Goal: Task Accomplishment & Management: Manage account settings

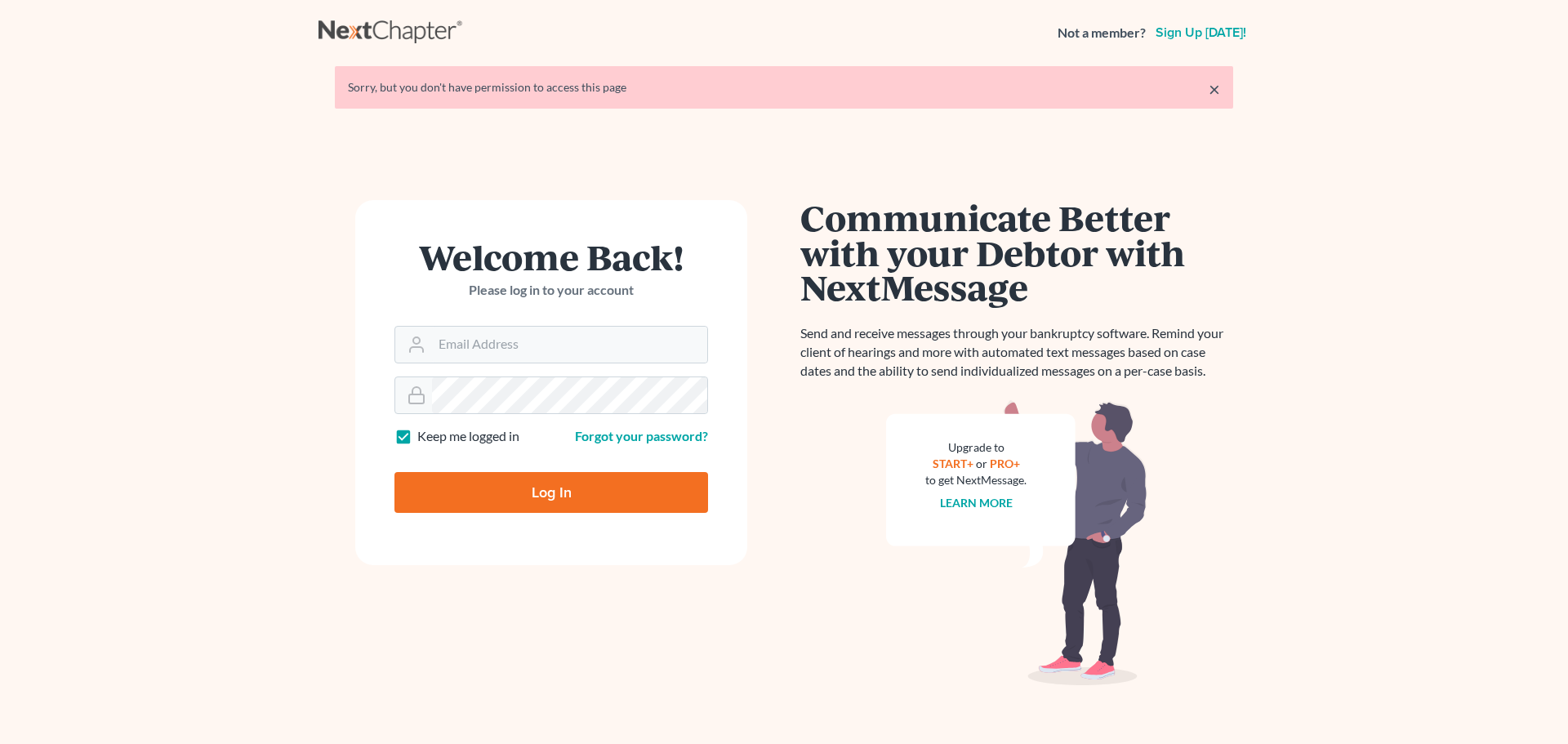
type input "atruran@bayshorebankruptcy.com"
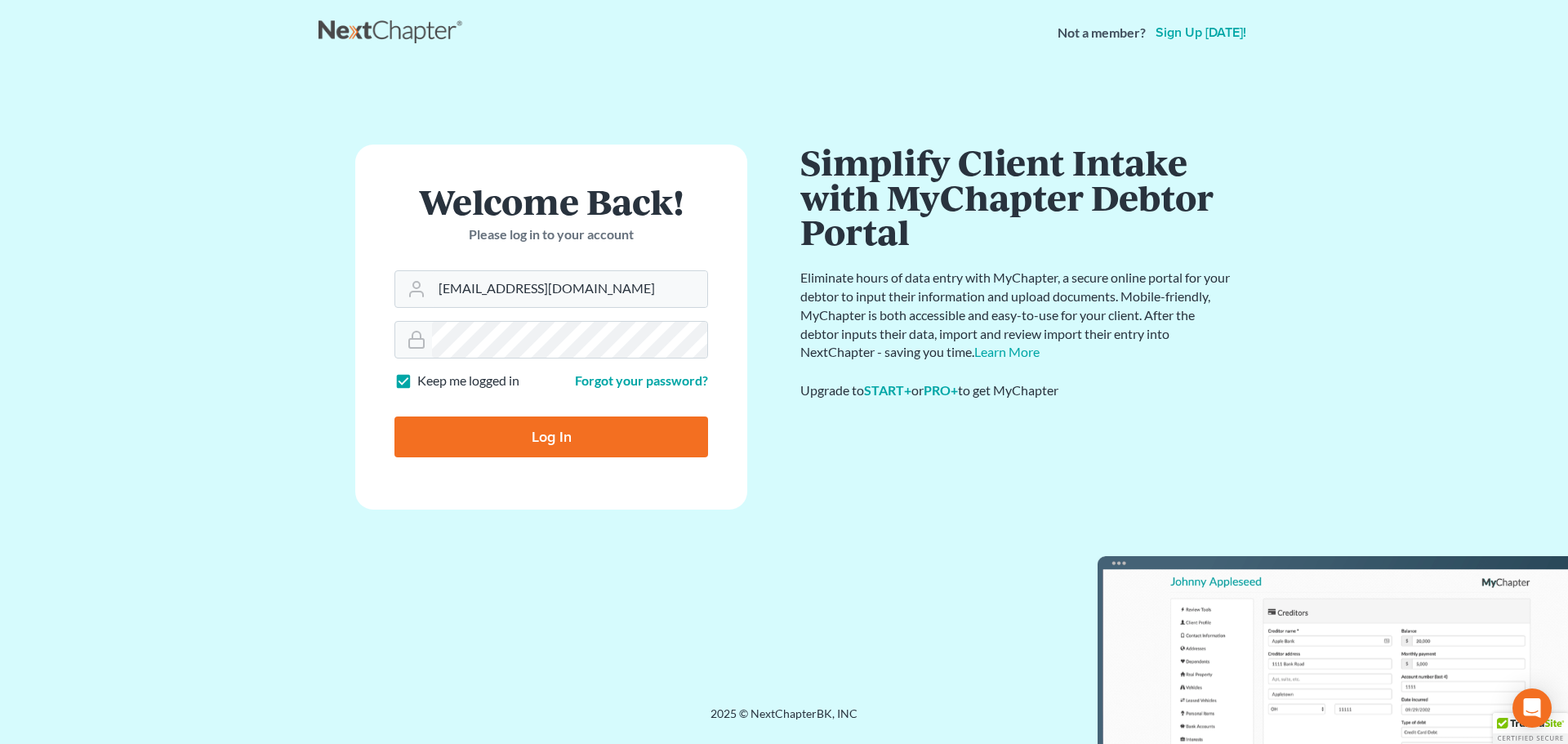
click at [596, 443] on input "Log In" at bounding box center [551, 436] width 313 height 41
type input "Thinking..."
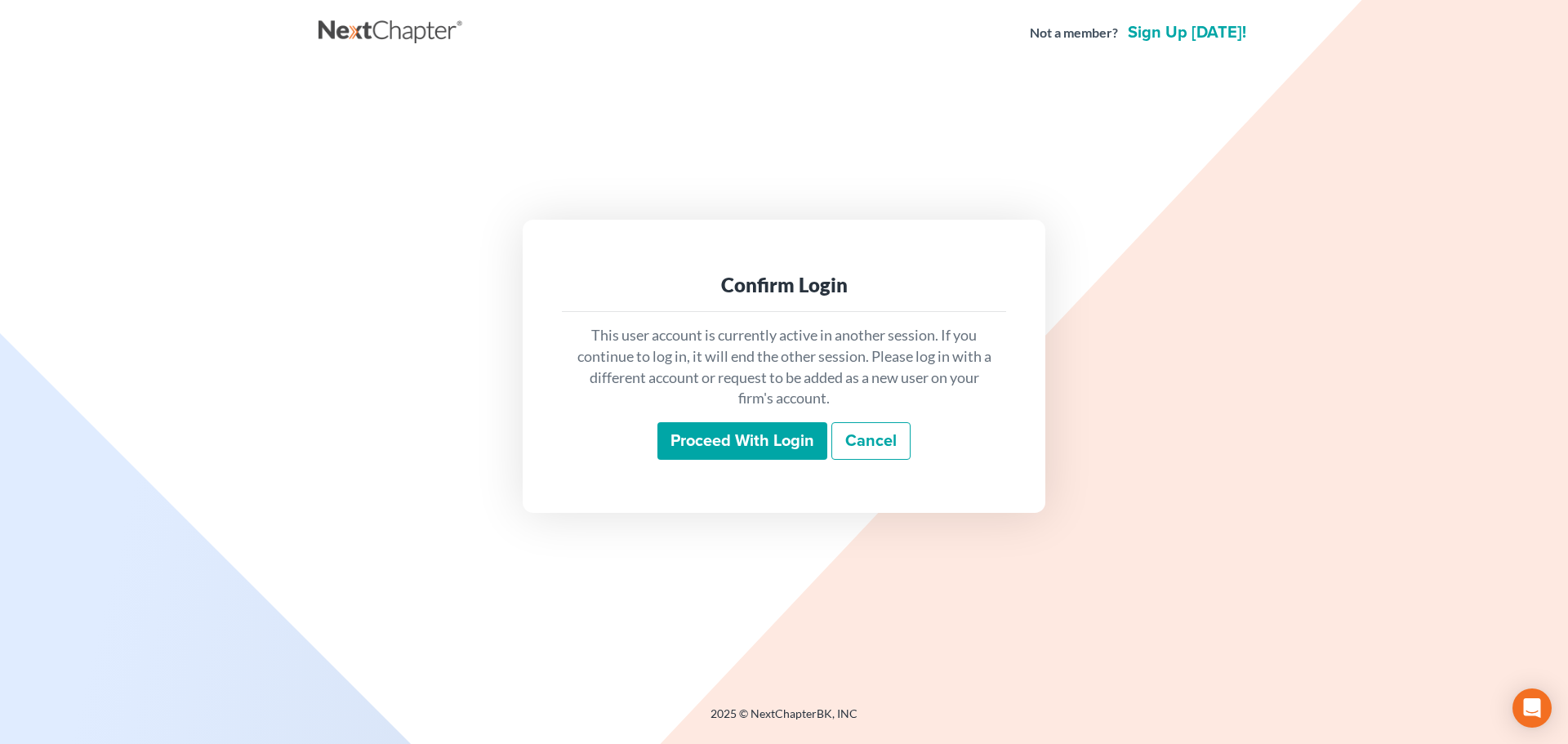
click at [759, 437] on input "Proceed with login" at bounding box center [742, 441] width 170 height 37
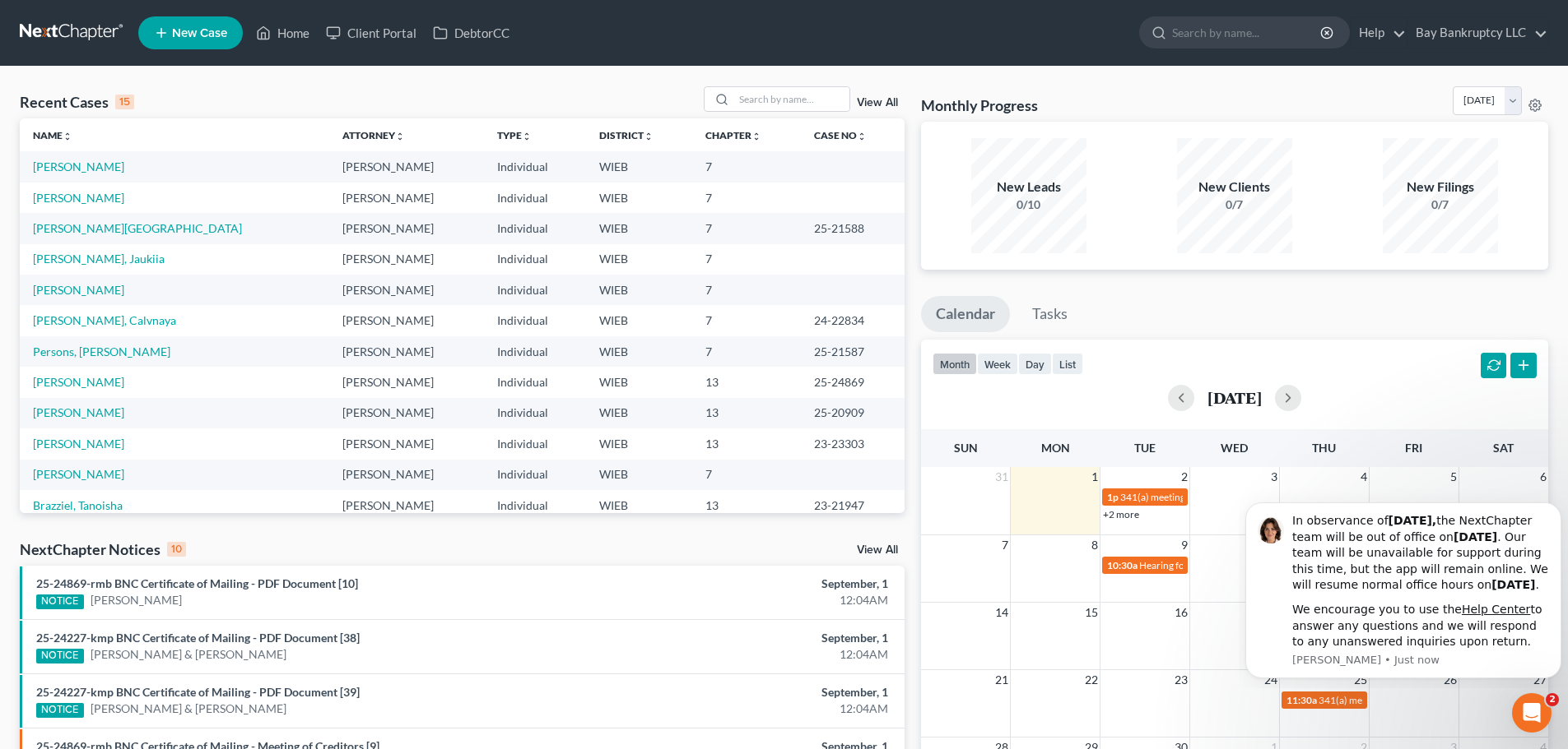
click at [1245, 277] on div "Monthly Progress Bankruptcy Bankruptcy [DATE] [DATE] [DATE] [DATE] [DATE] [DATE…" at bounding box center [1234, 610] width 643 height 1048
click at [1531, 703] on icon "Open Intercom Messenger" at bounding box center [1529, 710] width 27 height 27
click at [1564, 489] on div "Recent Cases 15 View All Name unfold_more expand_more expand_less Attorney unfo…" at bounding box center [784, 610] width 1568 height 1088
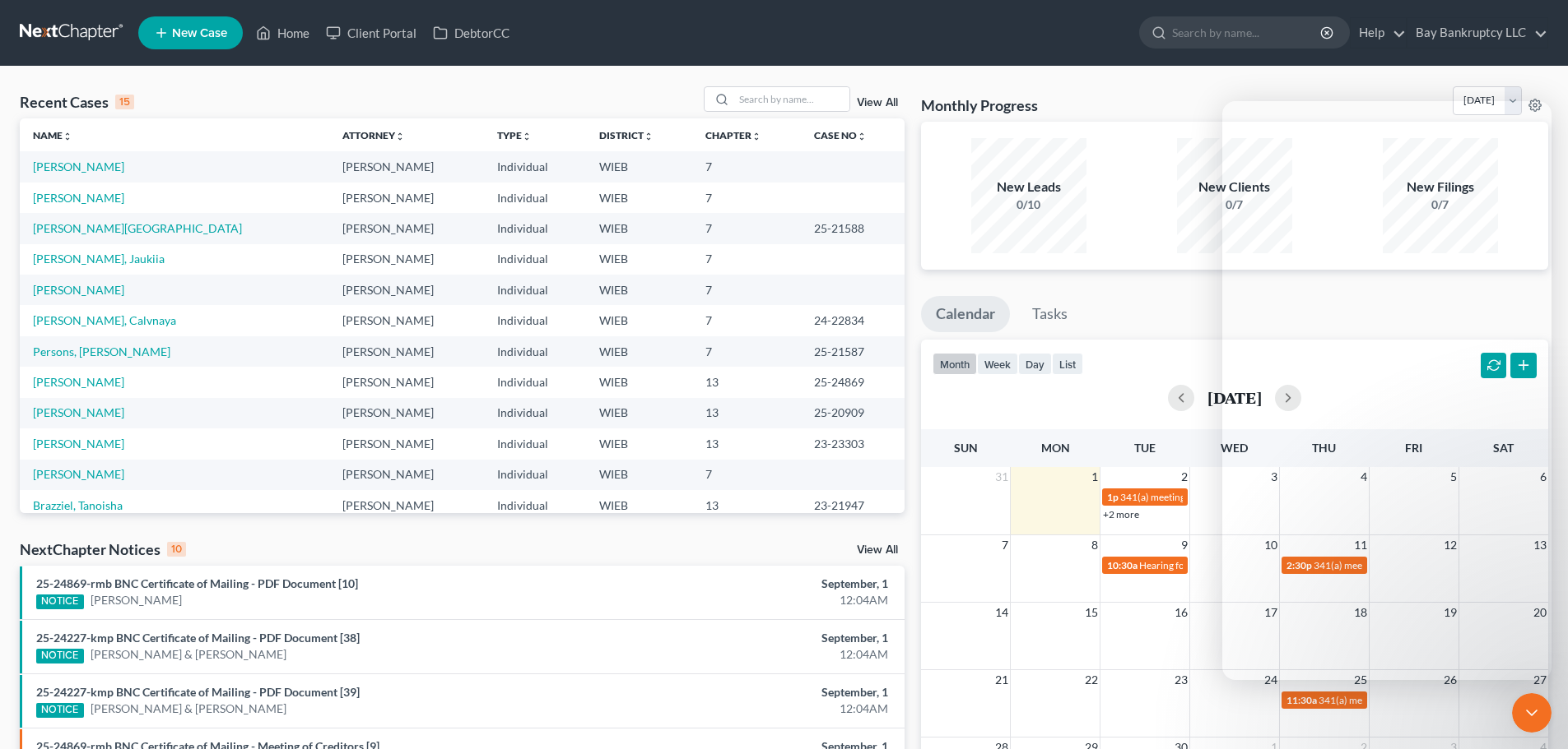
click at [1566, 492] on div "Recent Cases 15 View All Name unfold_more expand_more expand_less Attorney unfo…" at bounding box center [784, 610] width 1568 height 1088
drag, startPoint x: 1566, startPoint y: 492, endPoint x: 1557, endPoint y: 493, distance: 9.1
click at [1557, 493] on div "Recent Cases 15 View All Name unfold_more expand_more expand_less Attorney unfo…" at bounding box center [784, 610] width 1568 height 1088
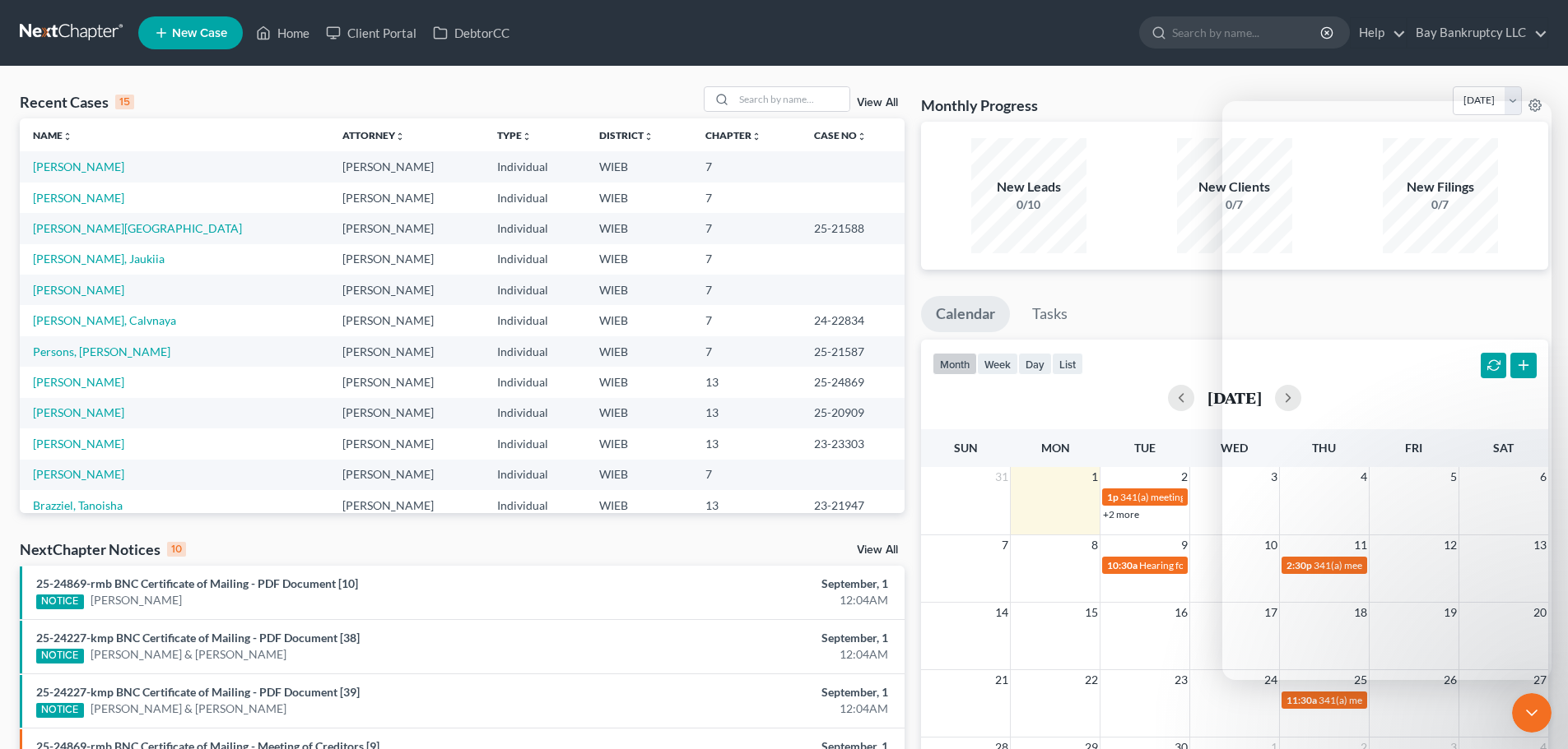
click at [1564, 489] on div "Recent Cases 15 View All Name unfold_more expand_more expand_less Attorney unfo…" at bounding box center [784, 610] width 1568 height 1088
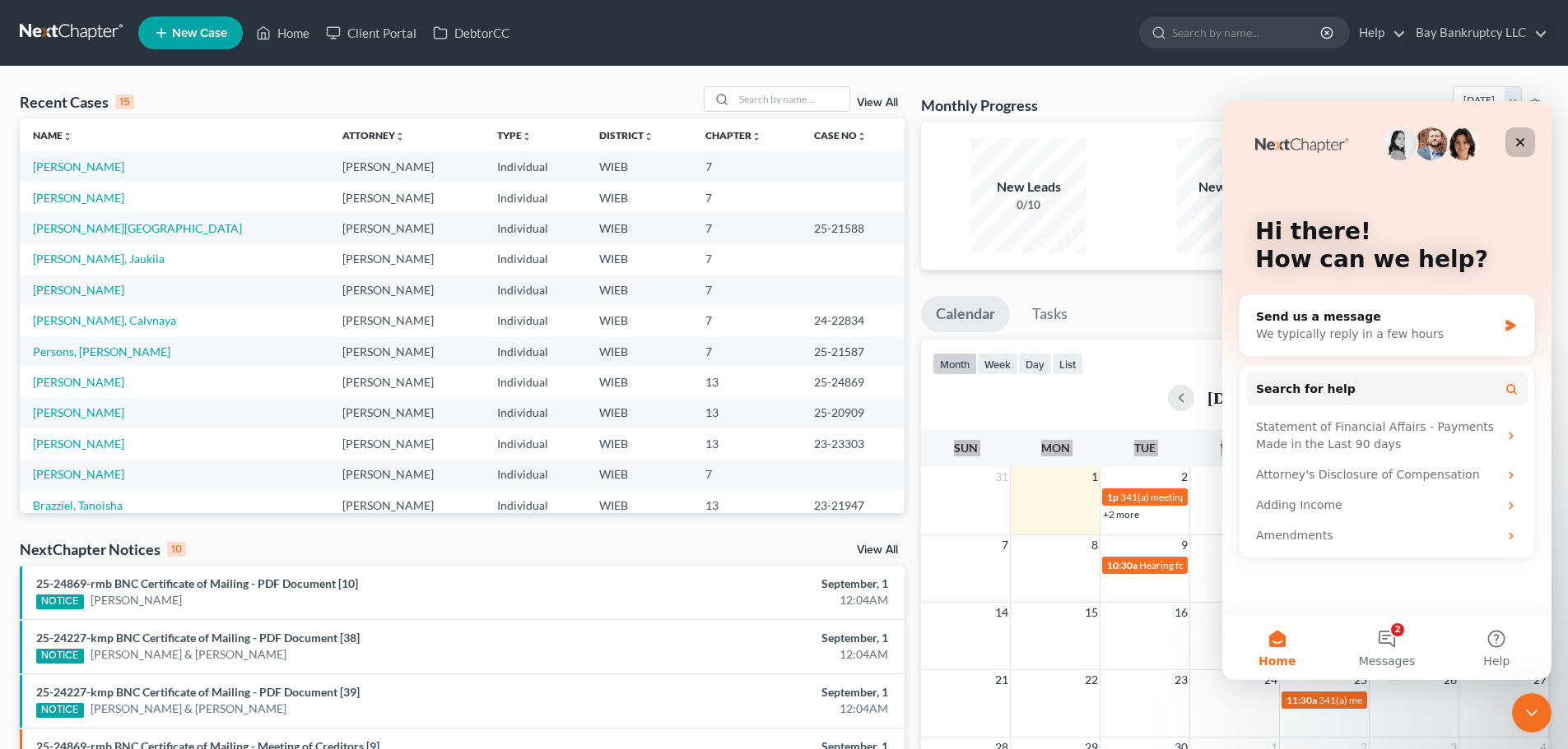
click at [1520, 141] on icon "Close" at bounding box center [1521, 143] width 9 height 9
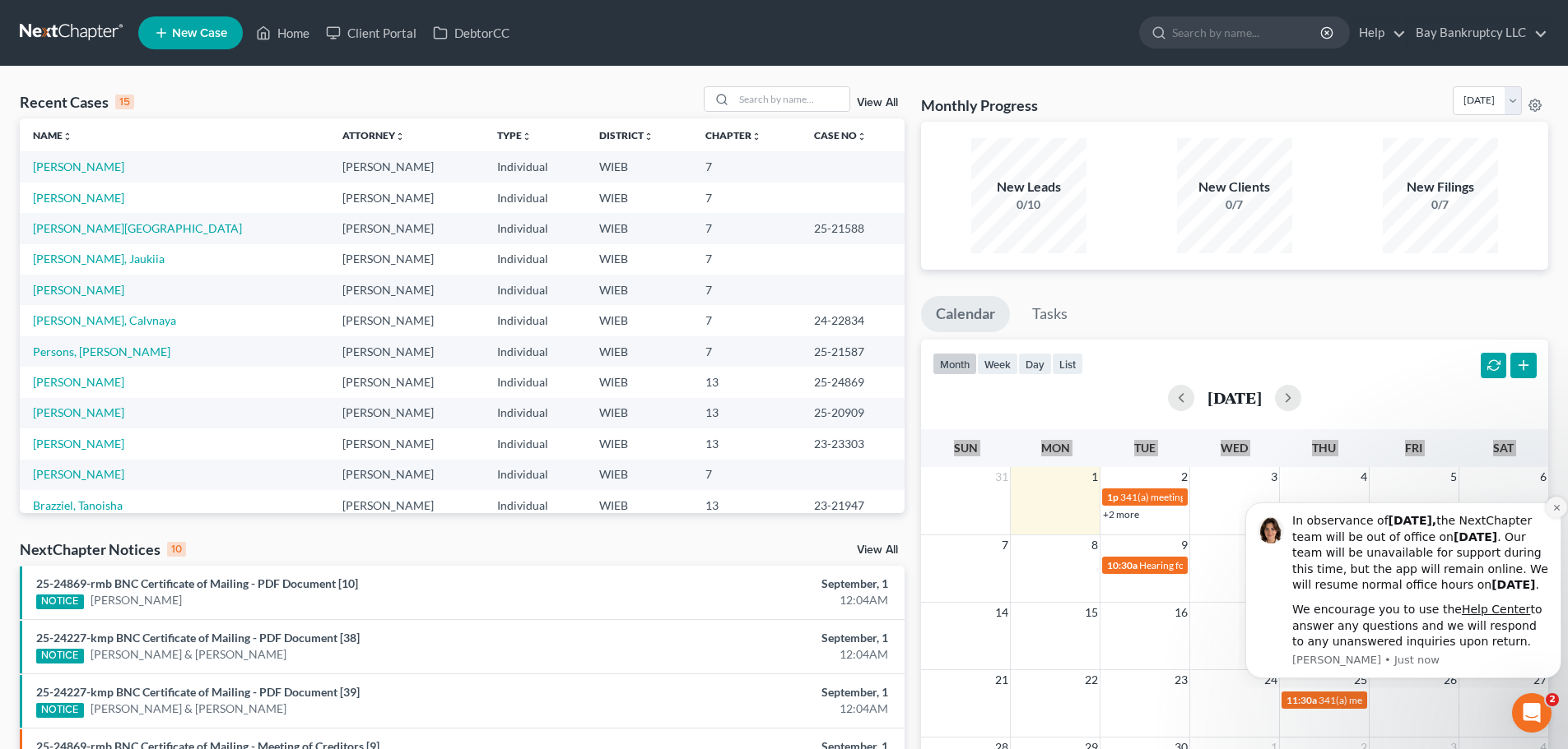
click at [1553, 503] on icon "Dismiss notification" at bounding box center [1557, 508] width 9 height 9
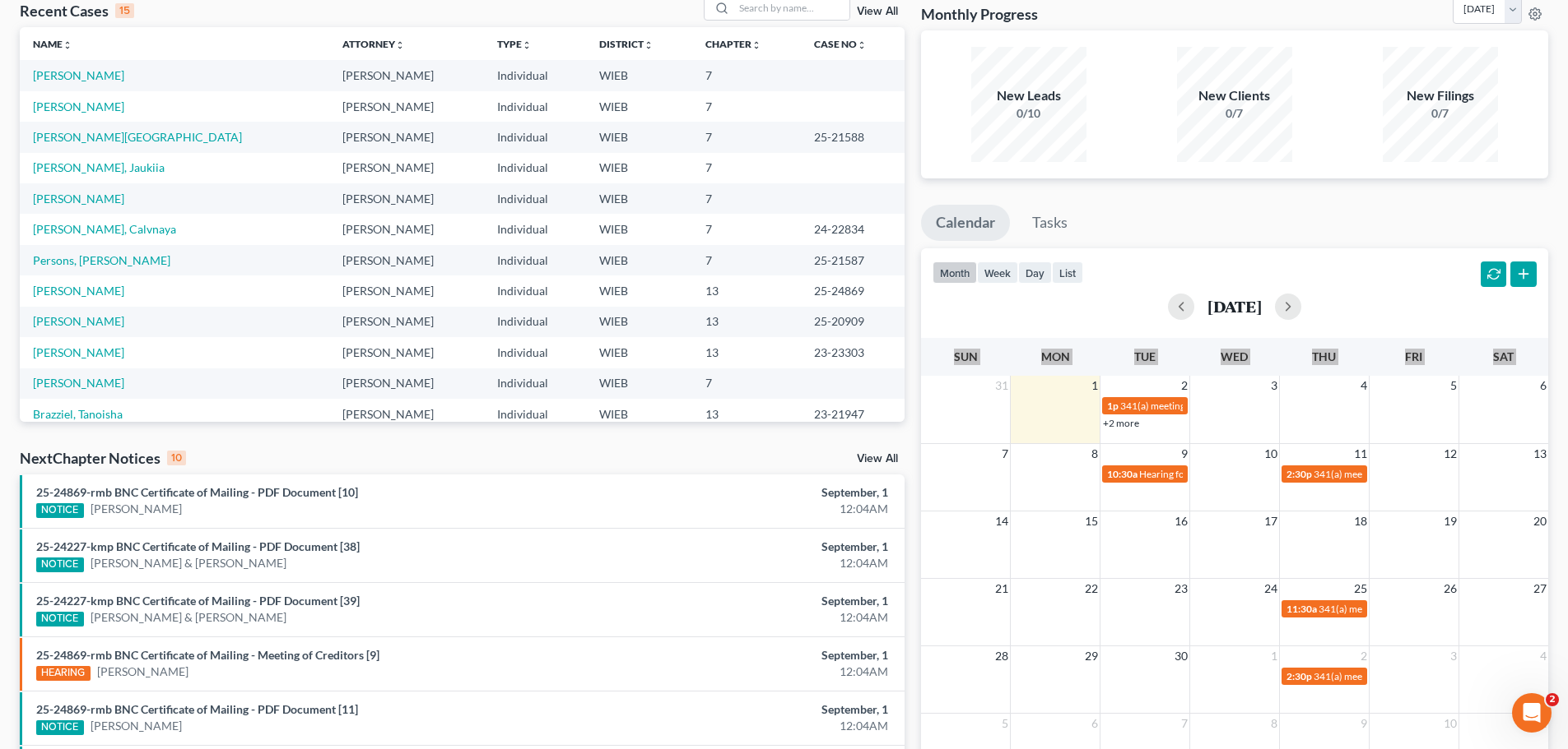
scroll to position [165, 0]
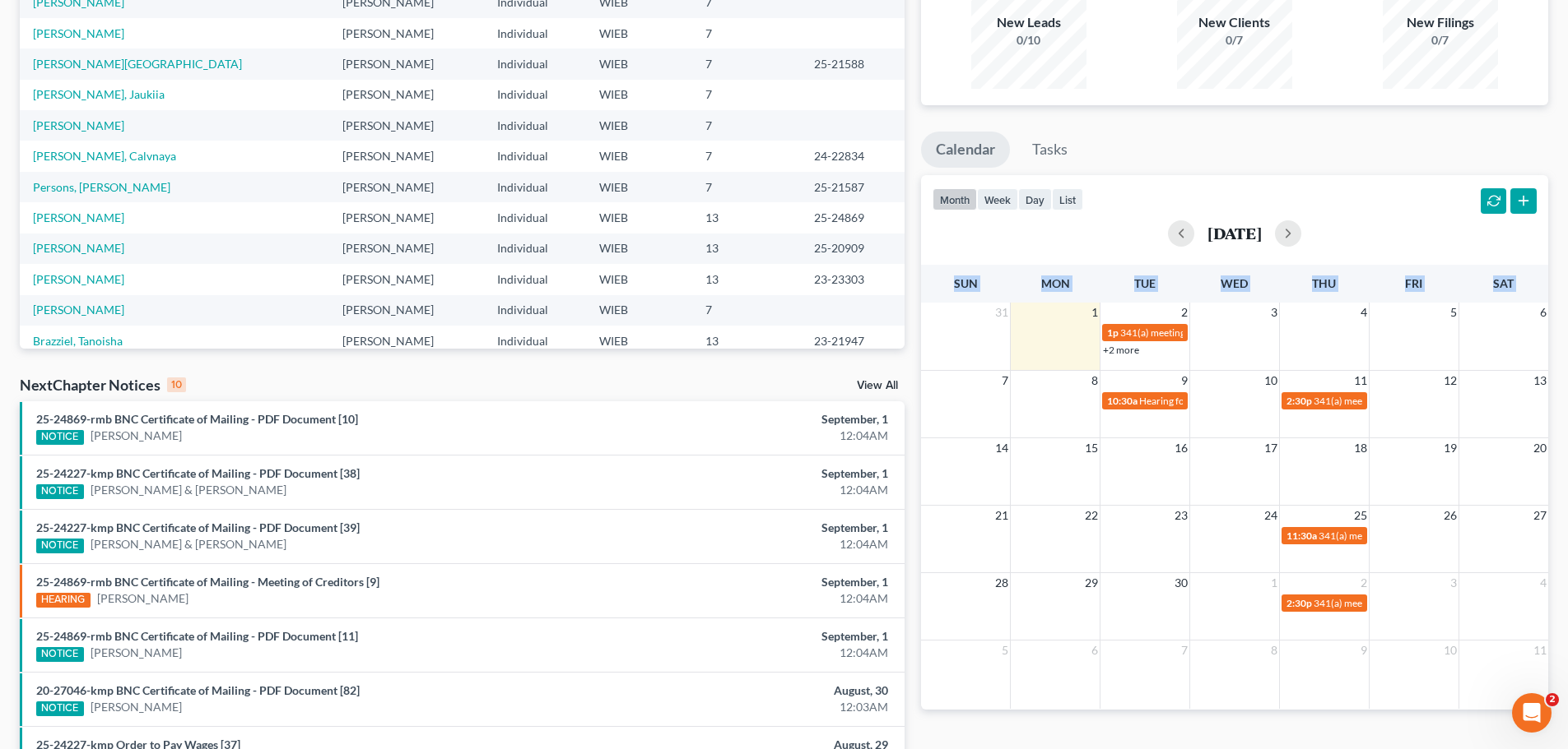
click at [1121, 353] on link "+2 more" at bounding box center [1121, 350] width 36 height 12
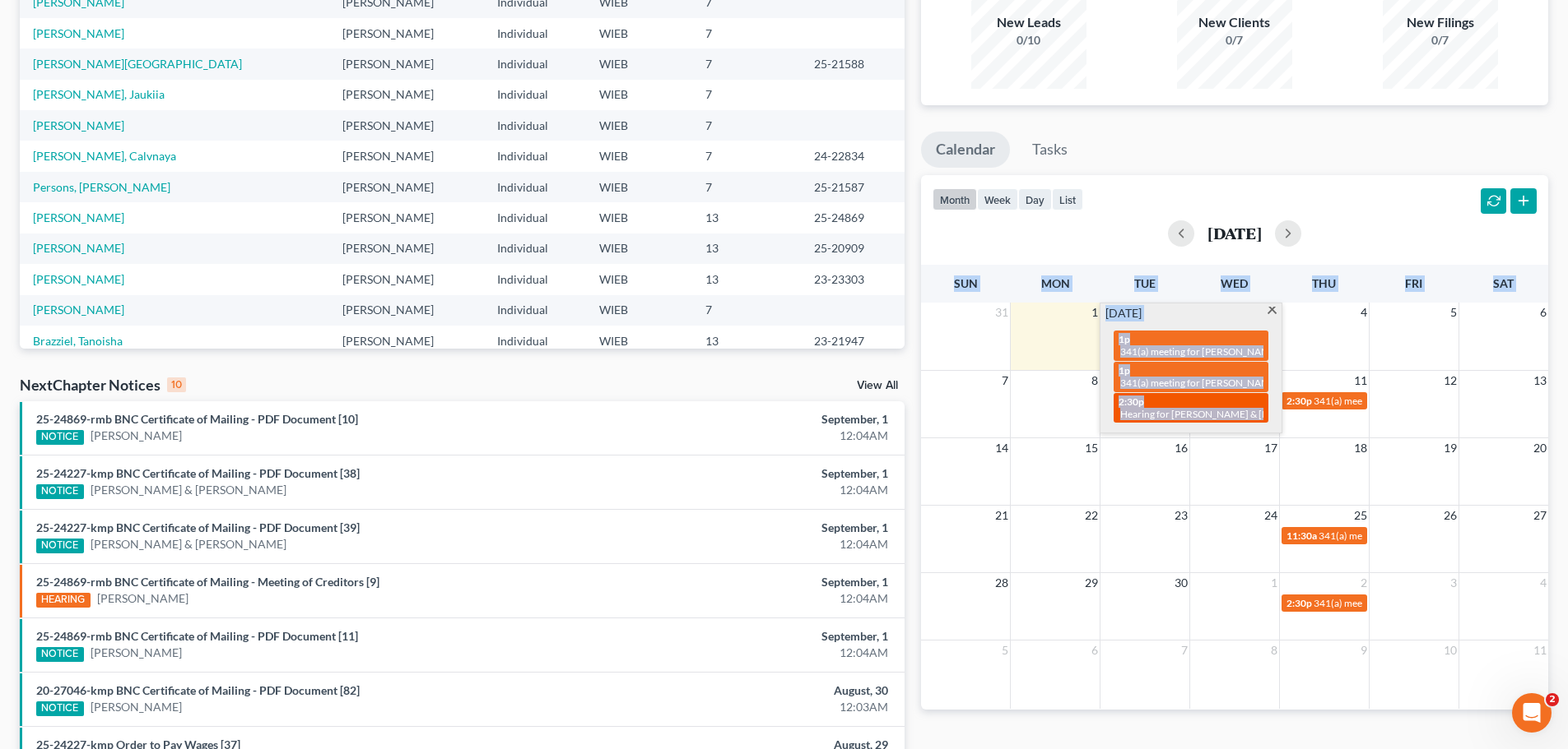
click at [1138, 410] on span "Hearing for [PERSON_NAME] & [PERSON_NAME]" at bounding box center [1228, 414] width 216 height 12
select select "Days"
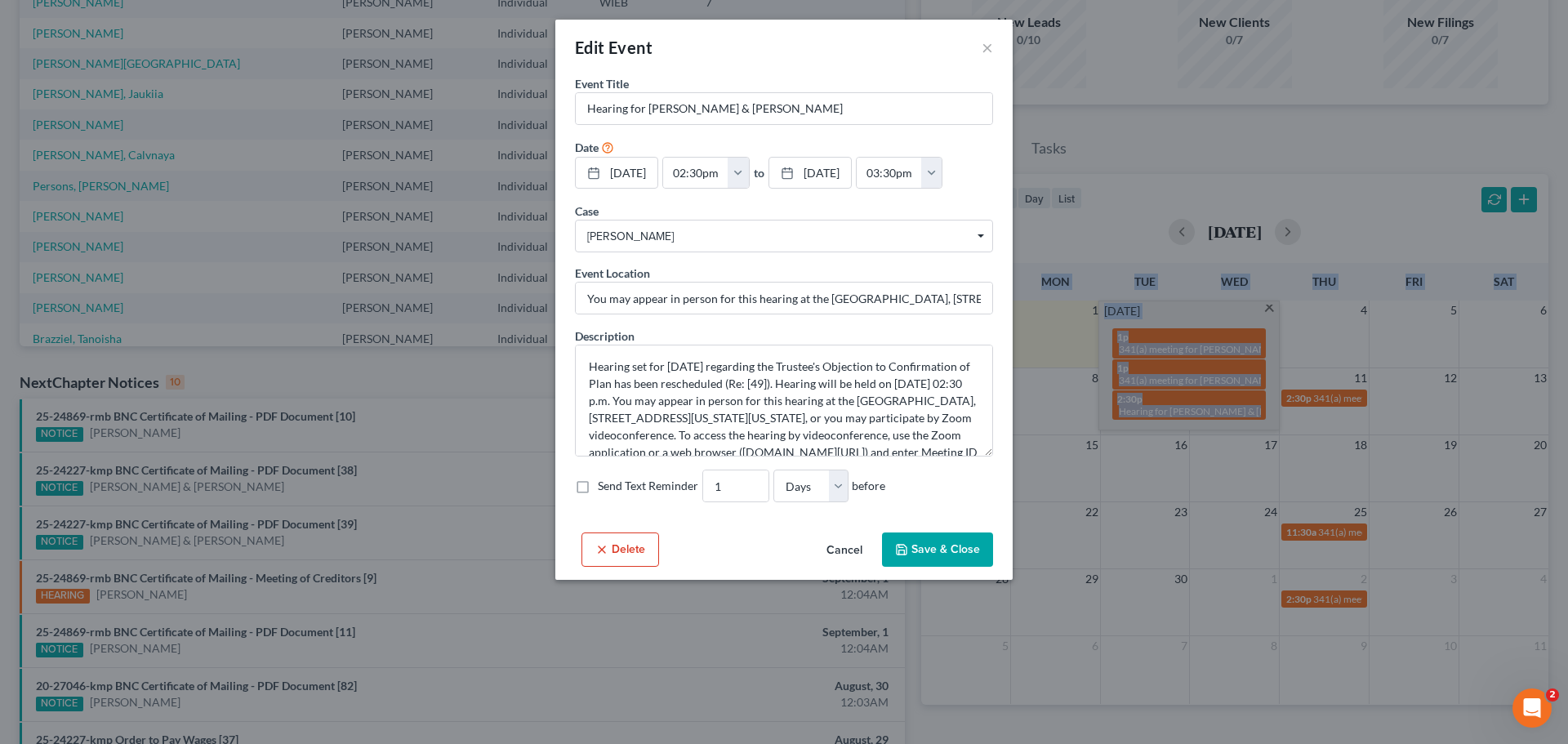
click at [1226, 303] on div "Edit Event × Event Title * Hearing for [PERSON_NAME] & [PERSON_NAME] Date [DATE…" at bounding box center [784, 372] width 1568 height 744
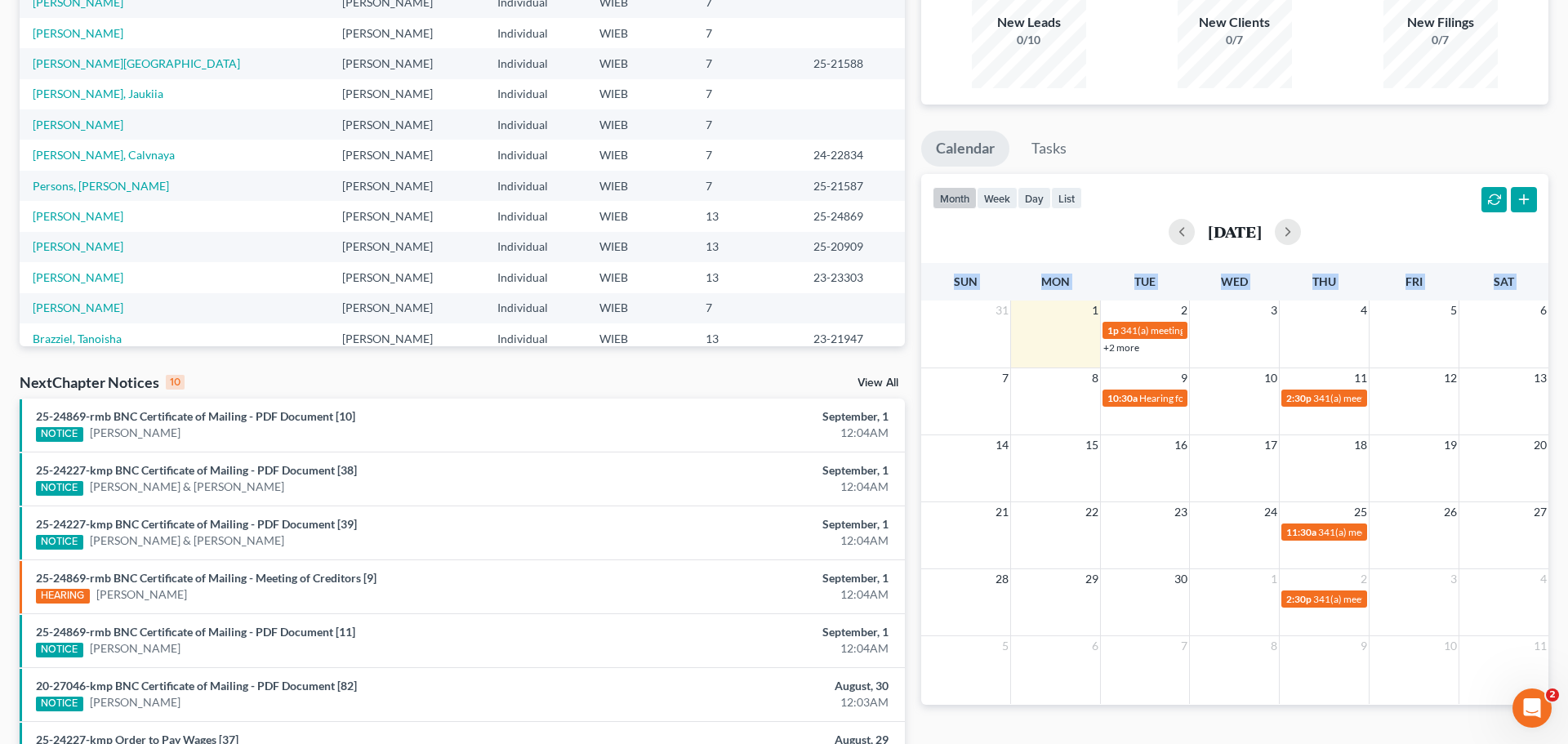
click at [1170, 409] on div "7 8 9 10 11 12 13 10:30a Hearing for [PERSON_NAME] & [PERSON_NAME] 2:30p 341(a)…" at bounding box center [1235, 401] width 627 height 67
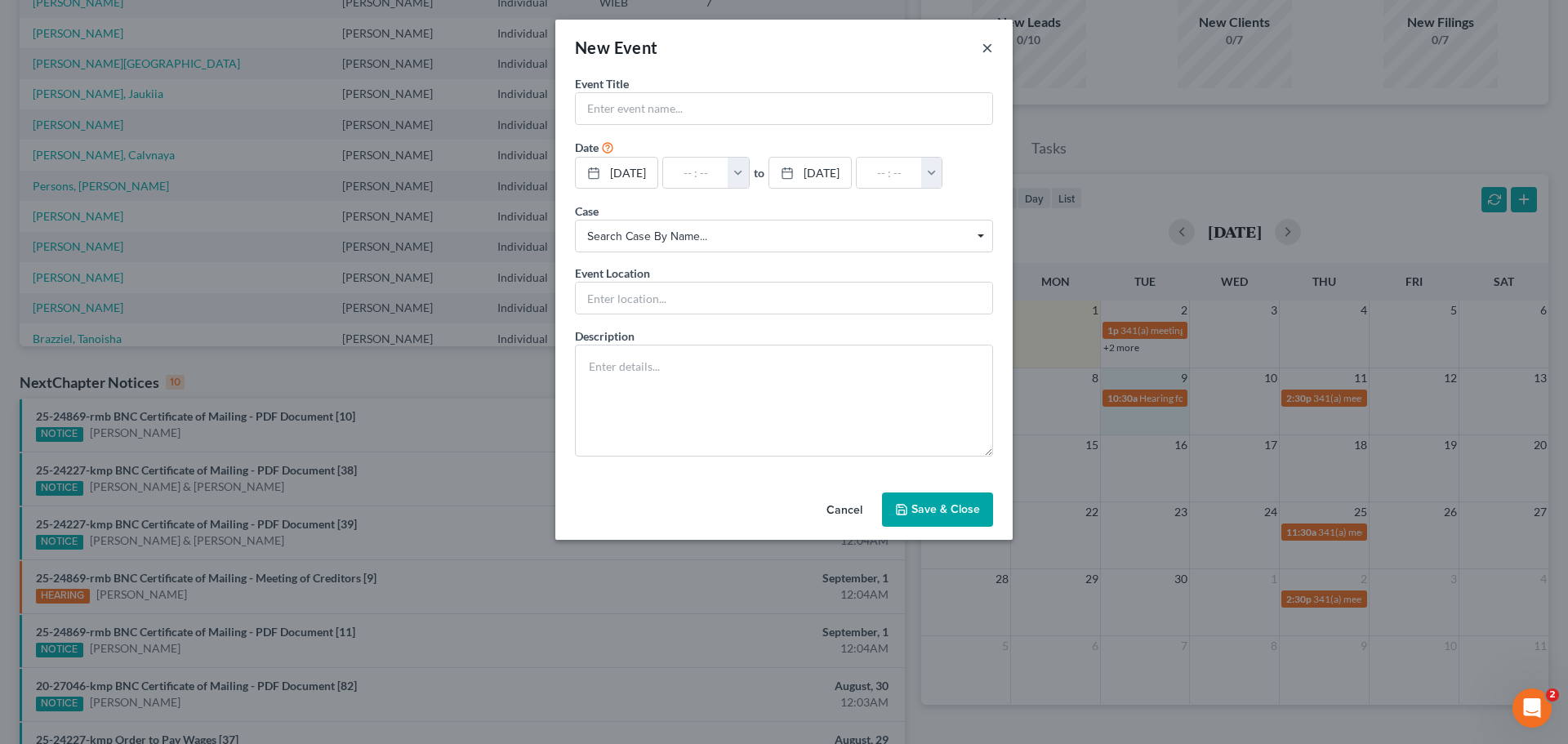
click at [992, 44] on button "×" at bounding box center [986, 47] width 11 height 20
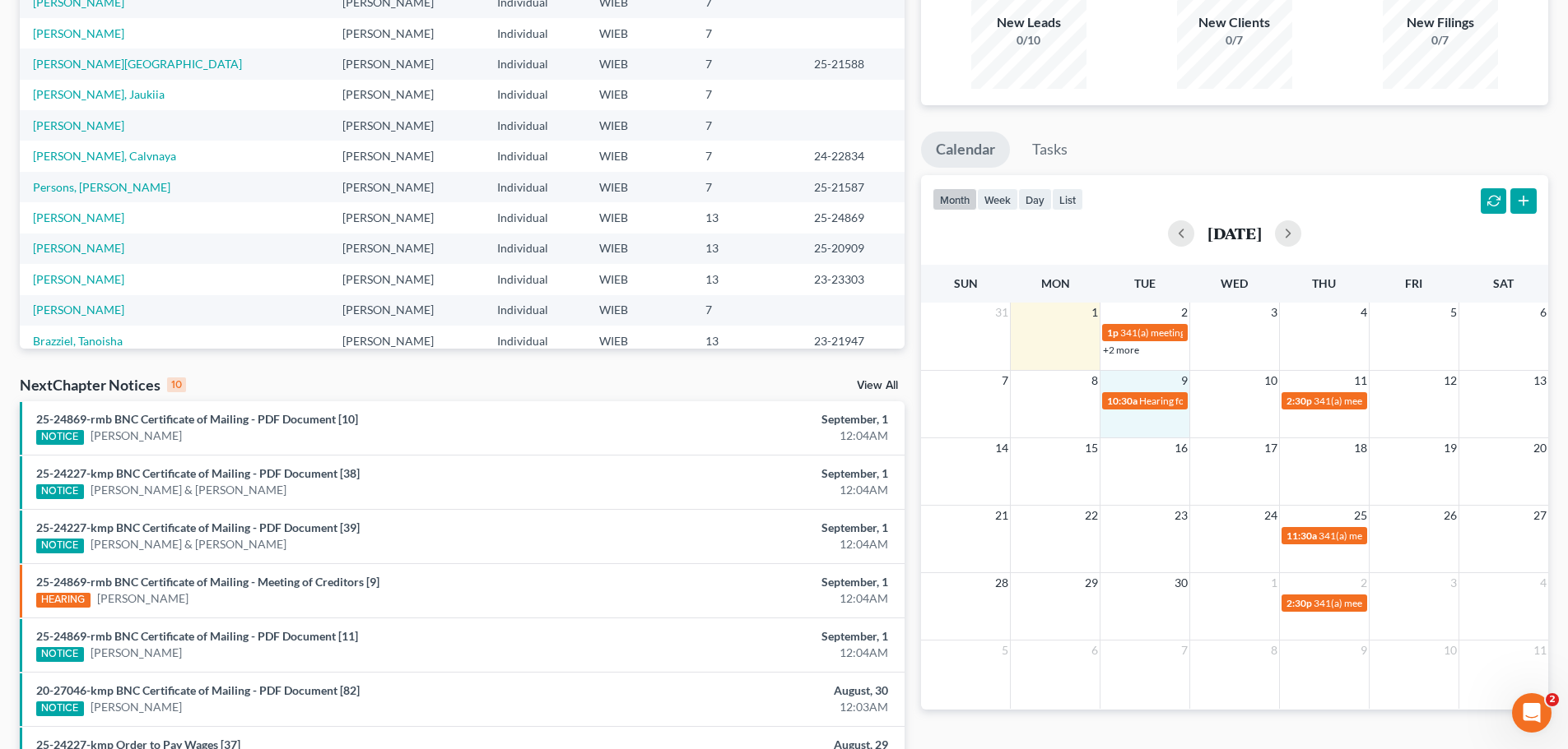
click at [1124, 353] on link "+2 more" at bounding box center [1121, 350] width 36 height 12
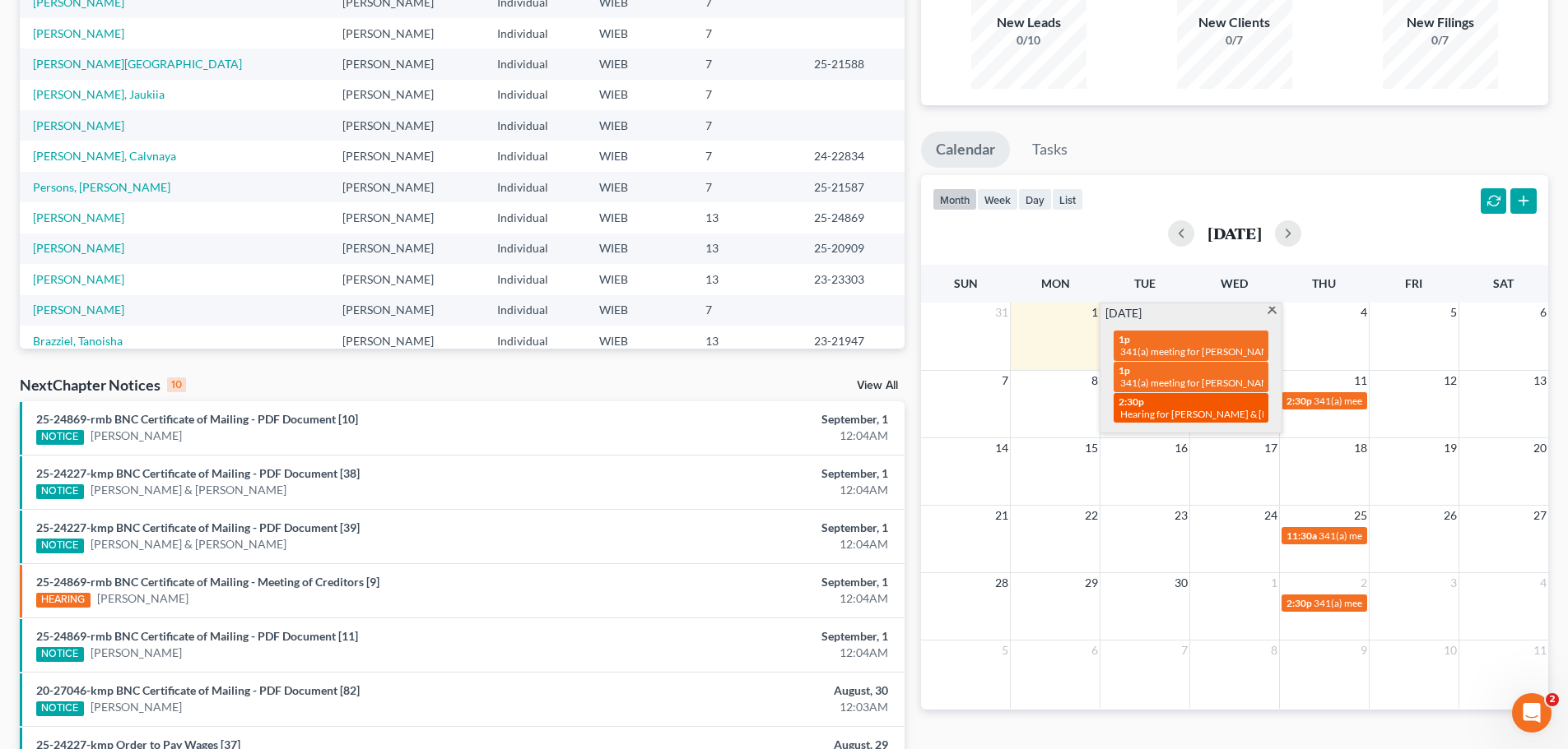
click at [1153, 403] on div "2:30p Hearing for [PERSON_NAME] & [PERSON_NAME]" at bounding box center [1191, 408] width 145 height 25
select select "Days"
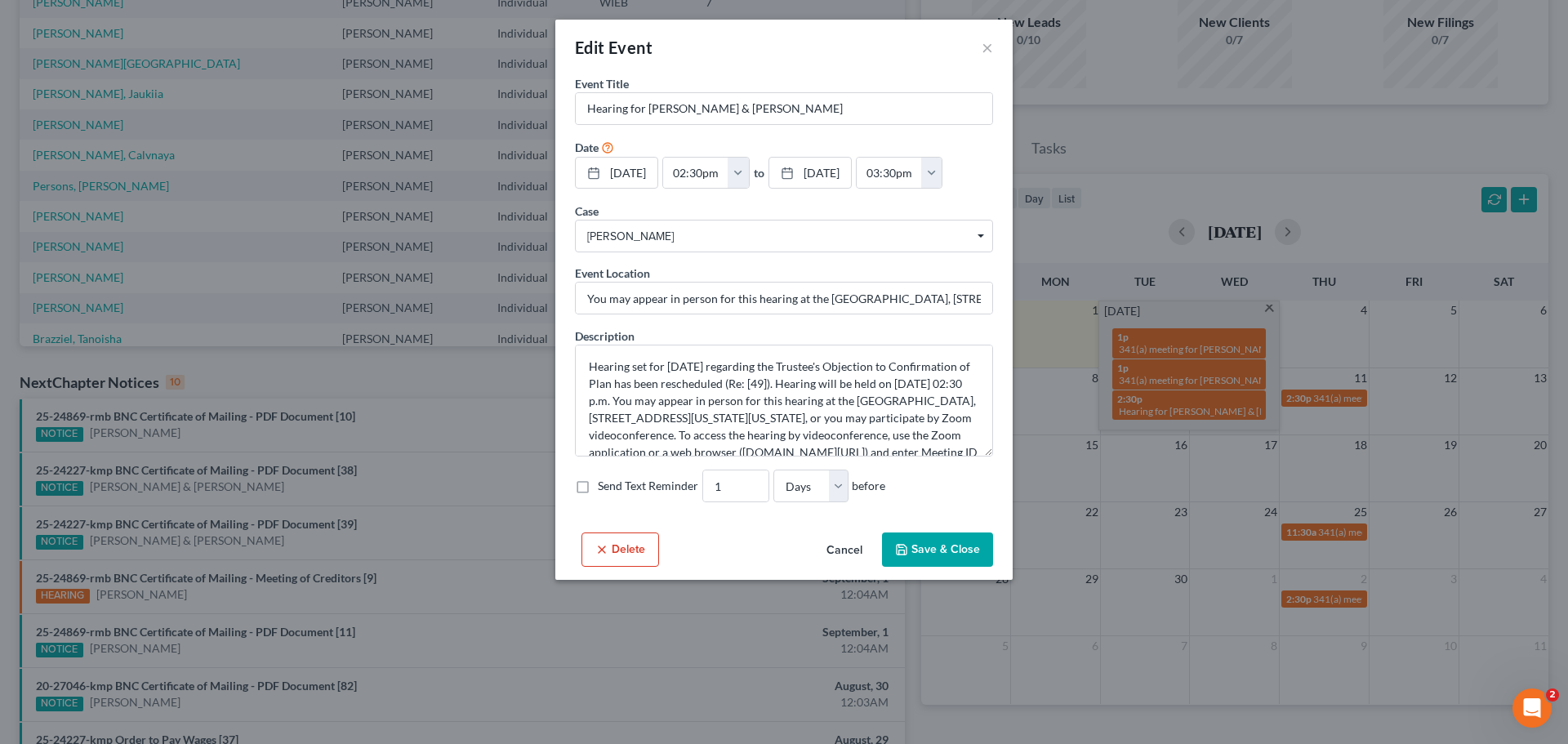
click at [648, 541] on button "Delete" at bounding box center [620, 550] width 77 height 34
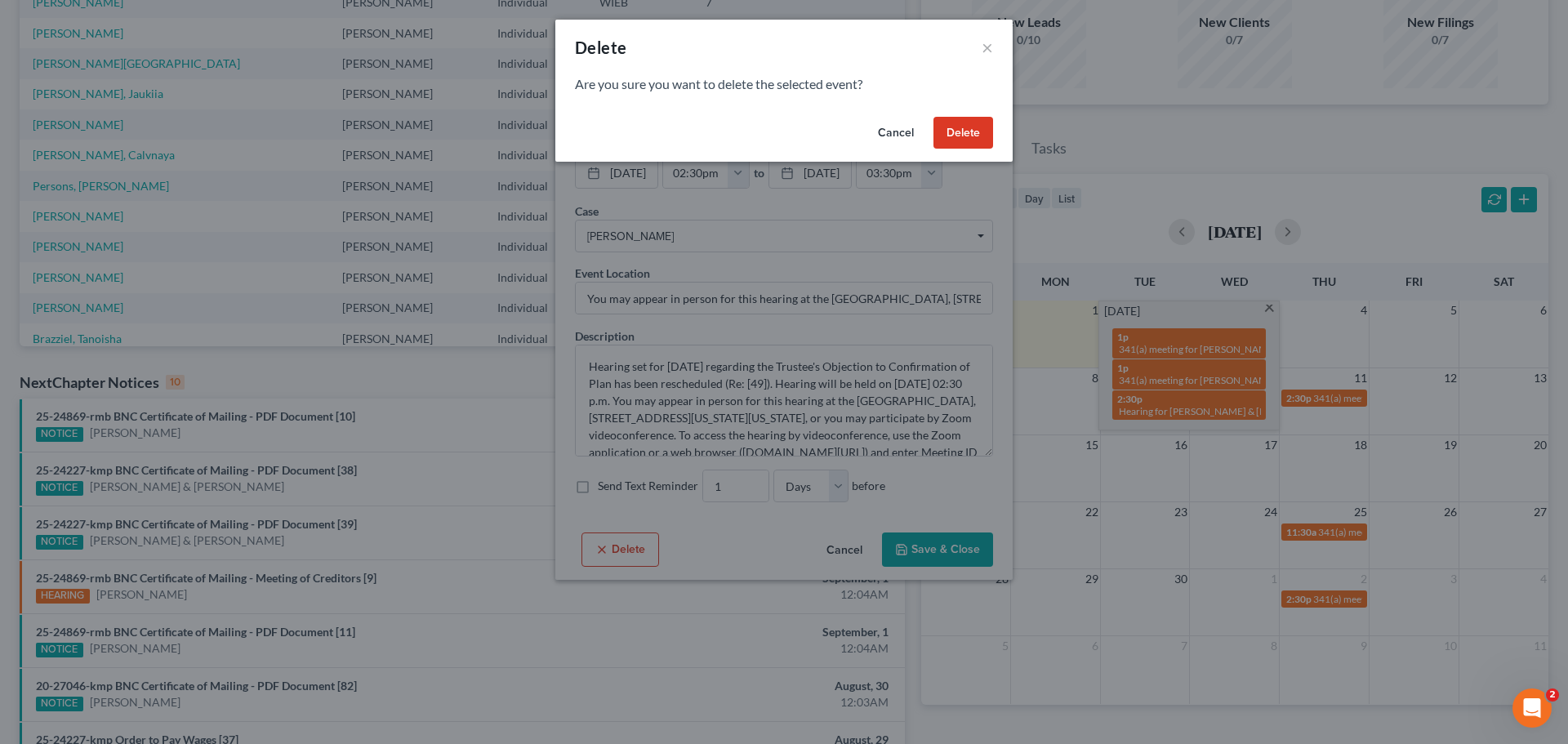
click at [962, 133] on button "Delete" at bounding box center [963, 133] width 59 height 33
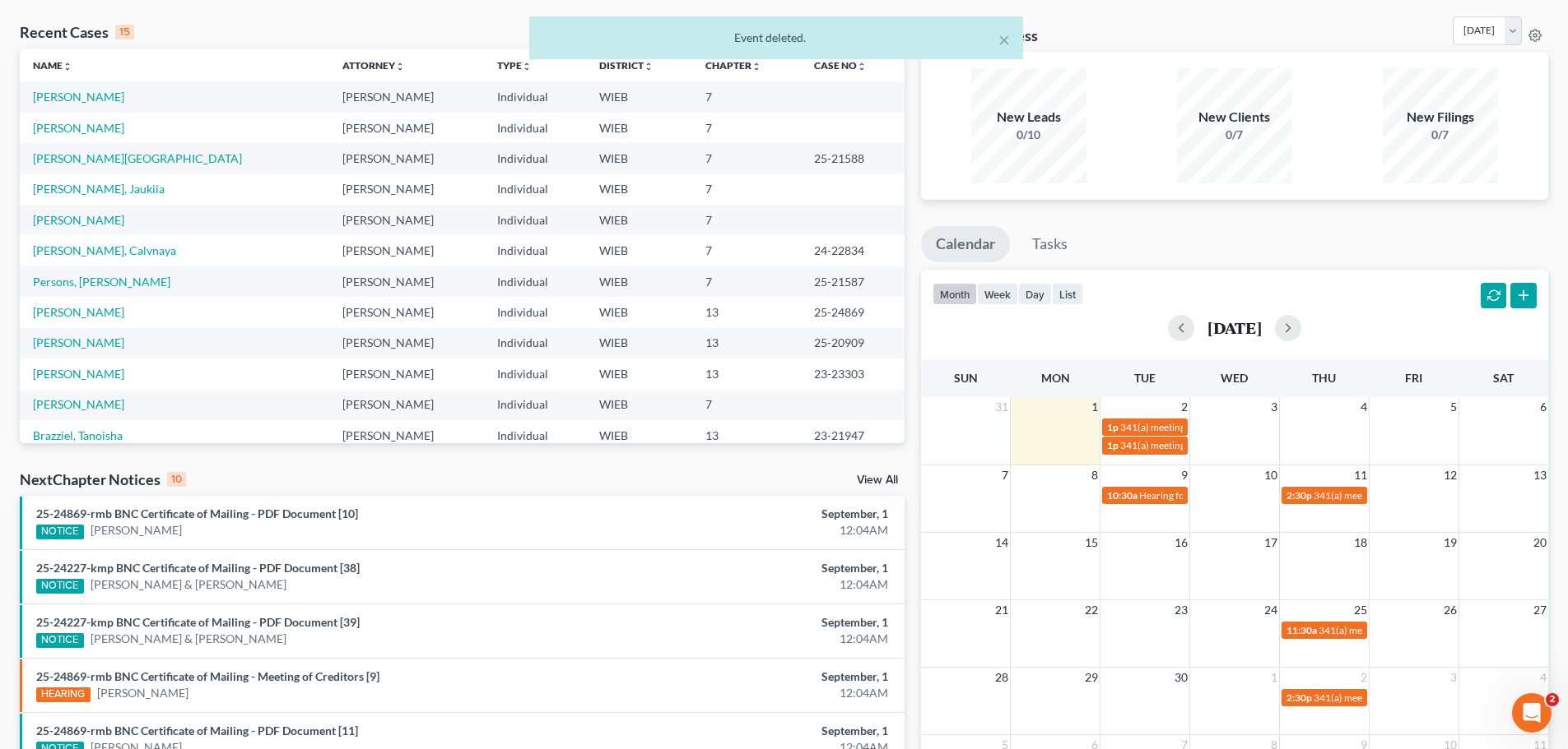
scroll to position [0, 0]
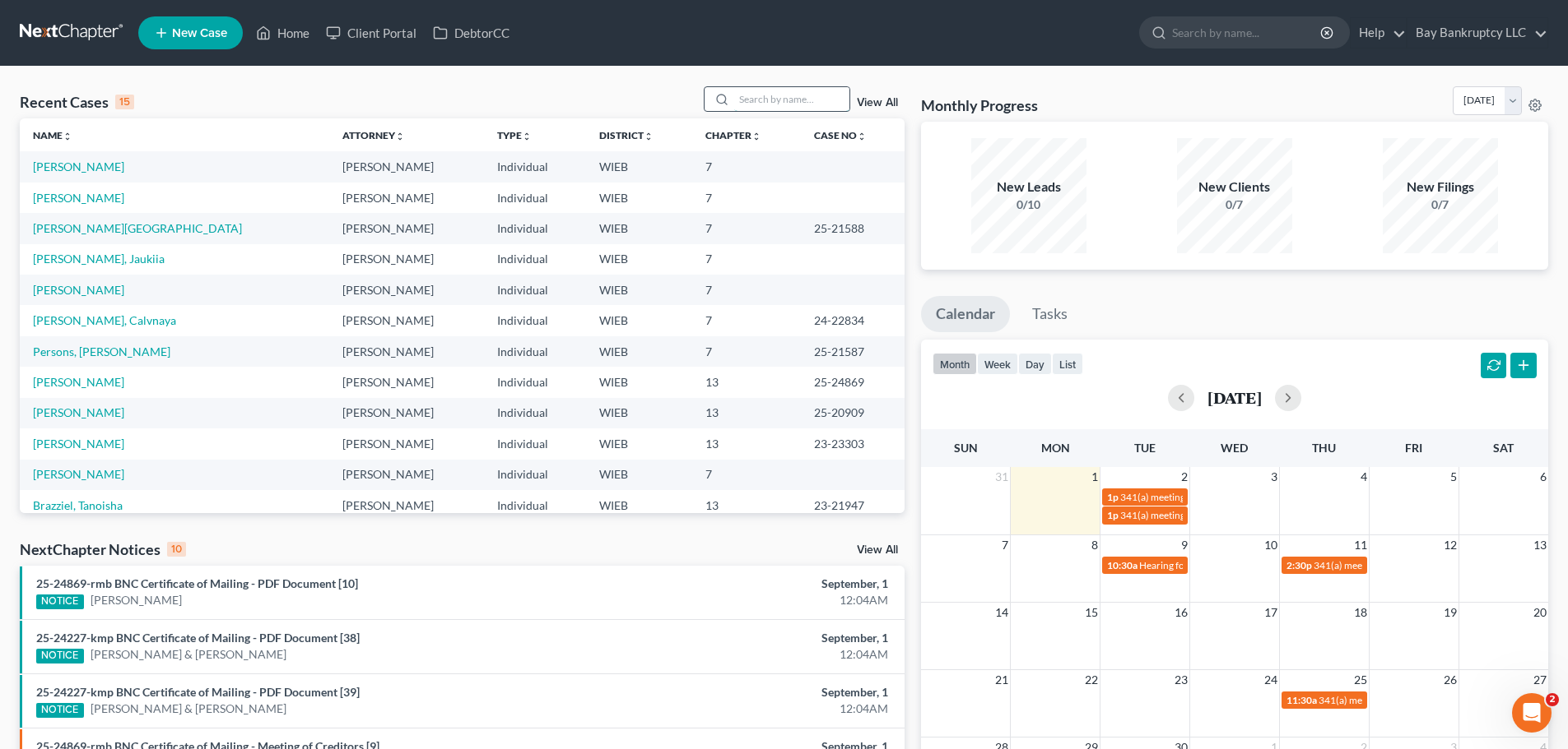
click at [776, 97] on input "search" at bounding box center [791, 98] width 115 height 24
type input "[PERSON_NAME]"
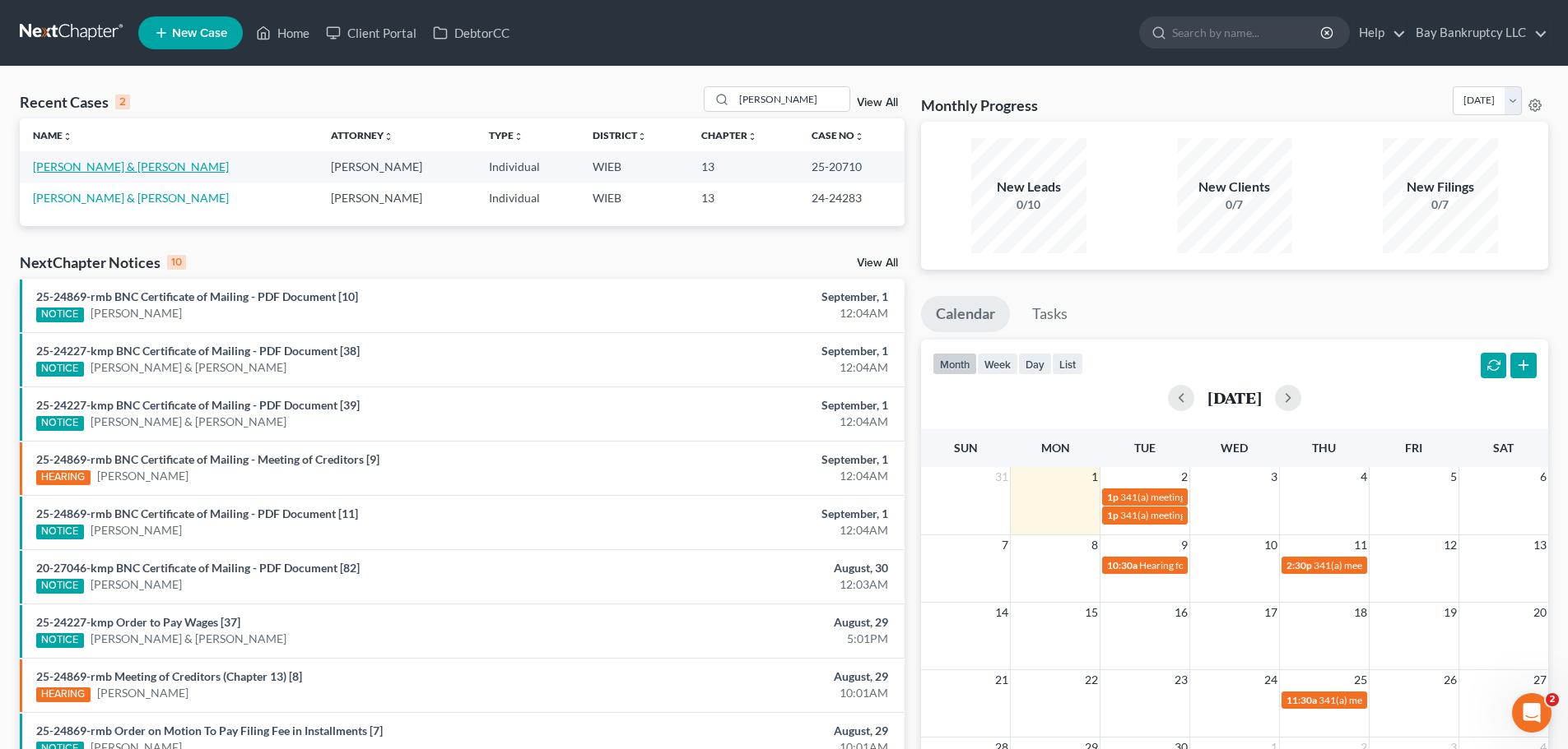
click at [104, 166] on link "[PERSON_NAME] & [PERSON_NAME]" at bounding box center [131, 167] width 196 height 14
select select "1"
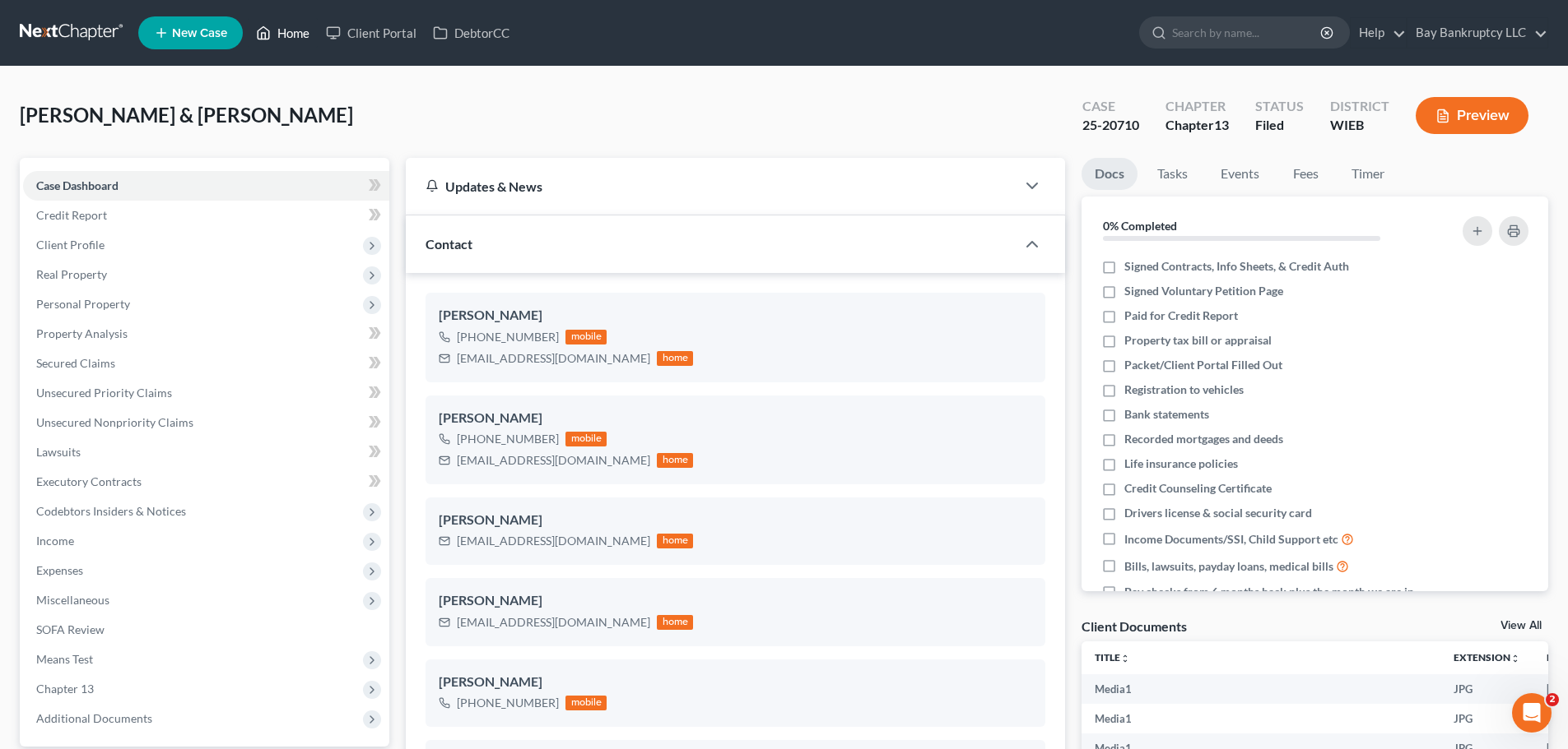
click at [290, 37] on link "Home" at bounding box center [283, 33] width 70 height 30
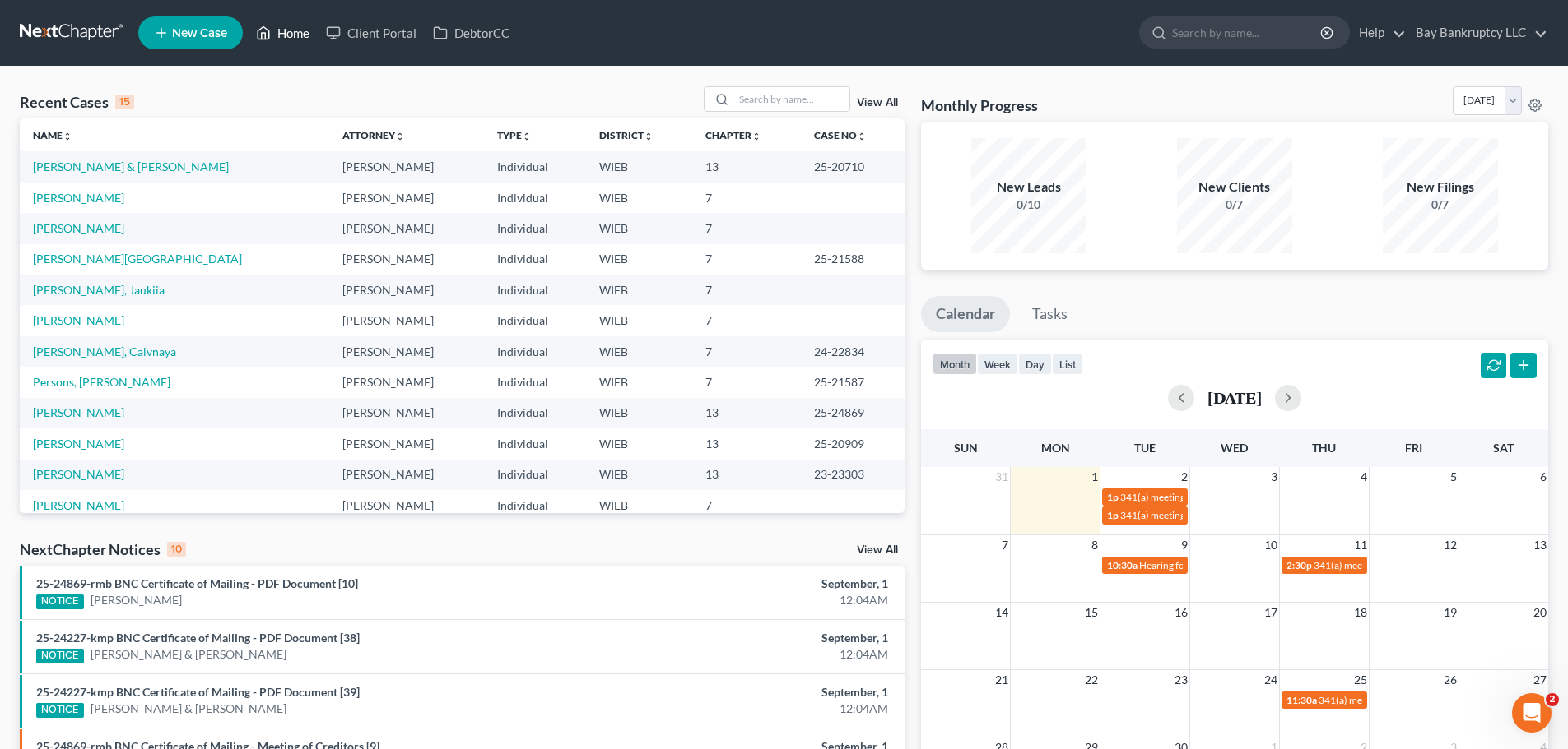
click at [298, 39] on link "Home" at bounding box center [283, 33] width 70 height 30
click at [751, 101] on input "search" at bounding box center [791, 98] width 115 height 24
type input "[PERSON_NAME]"
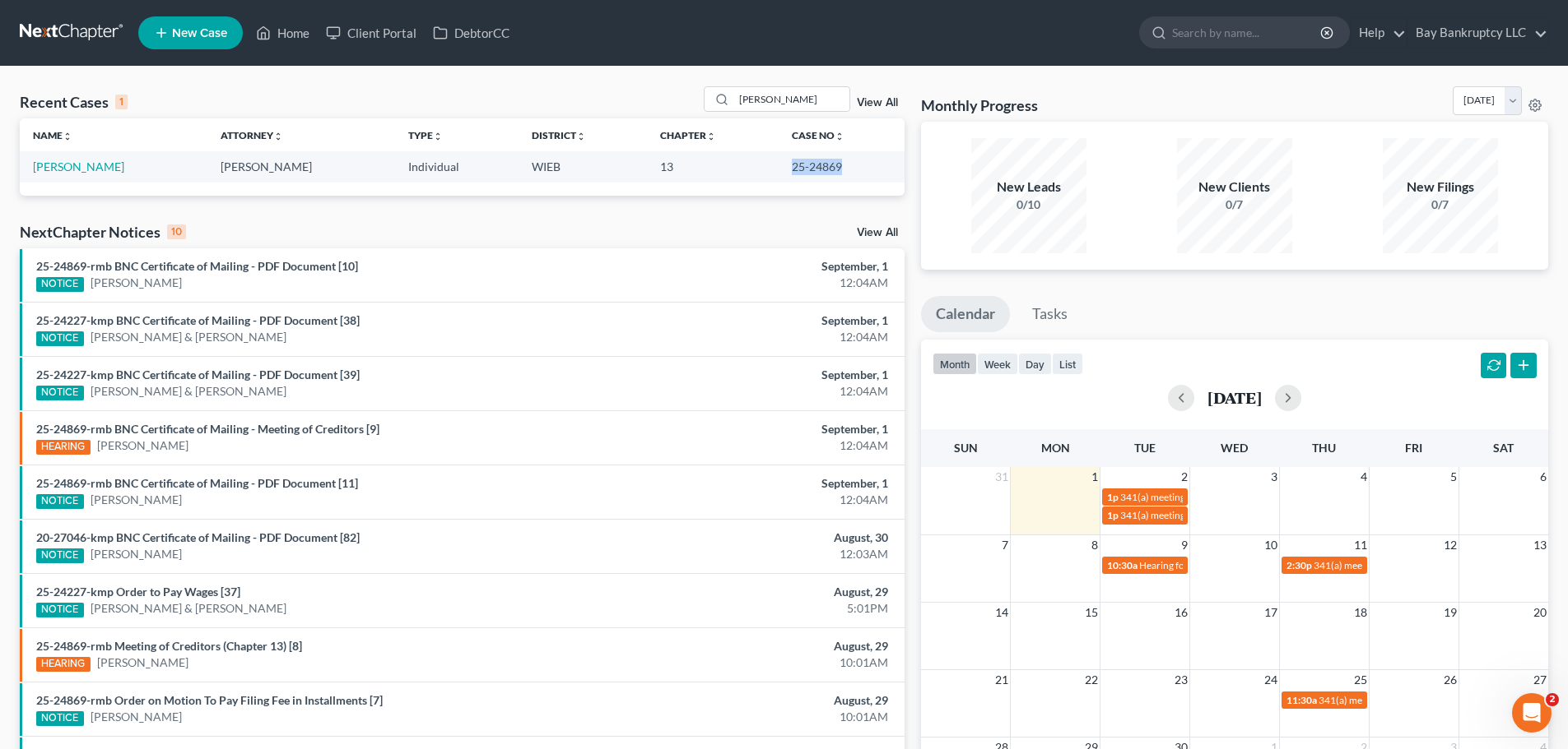
drag, startPoint x: 786, startPoint y: 173, endPoint x: 839, endPoint y: 174, distance: 53.0
click at [839, 174] on td "25-24869" at bounding box center [841, 167] width 126 height 31
copy td "25-24869"
